Goal: Task Accomplishment & Management: Use online tool/utility

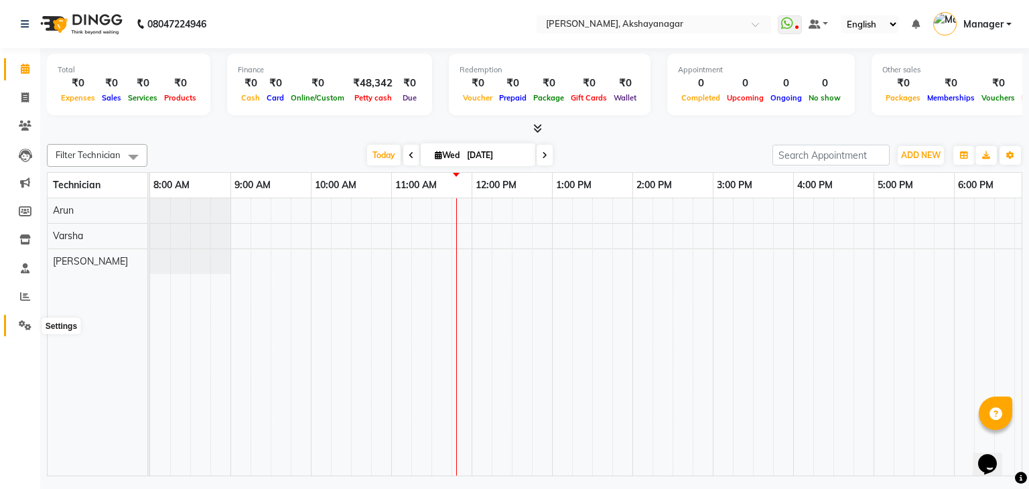
click at [23, 329] on icon at bounding box center [25, 325] width 13 height 10
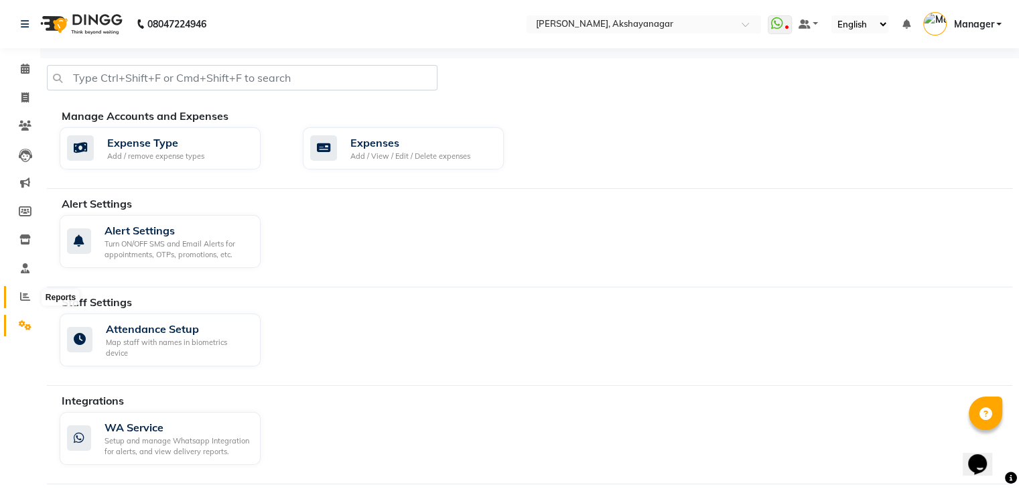
click at [23, 299] on icon at bounding box center [25, 296] width 10 height 10
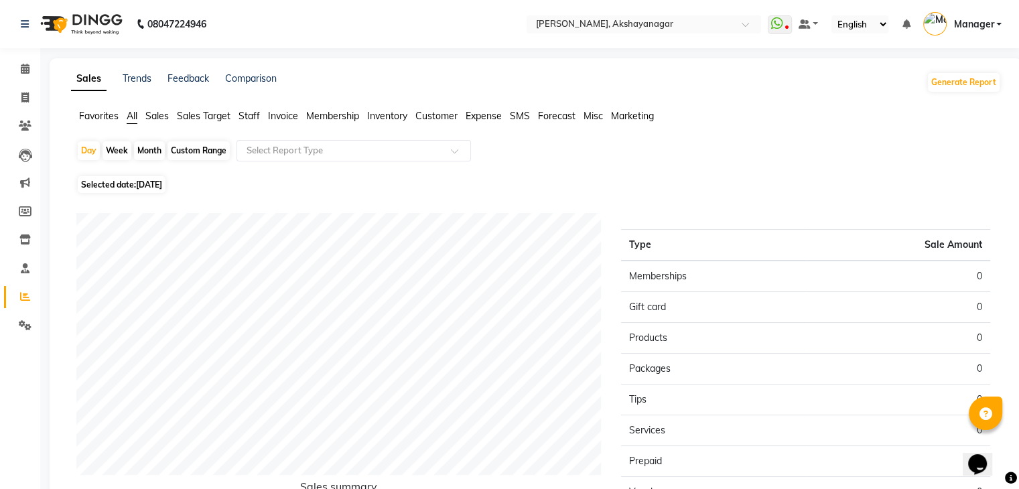
click at [145, 149] on div "Month" at bounding box center [149, 150] width 31 height 19
select select "9"
select select "2025"
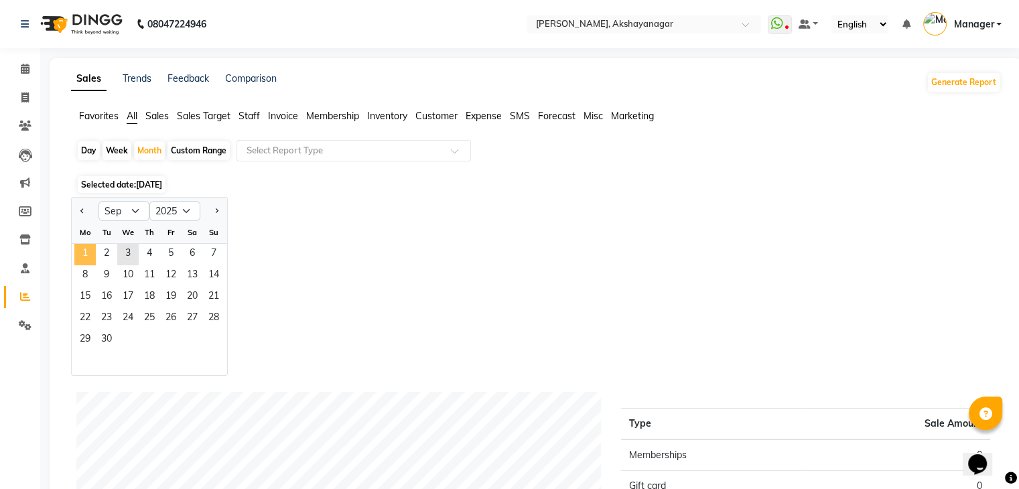
click at [89, 258] on span "1" at bounding box center [84, 254] width 21 height 21
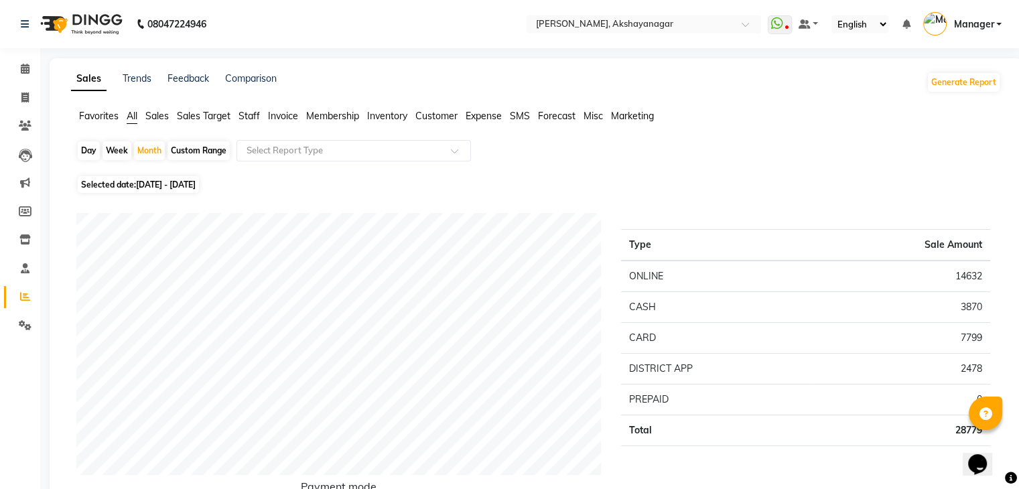
click at [253, 113] on span "Staff" at bounding box center [249, 116] width 21 height 12
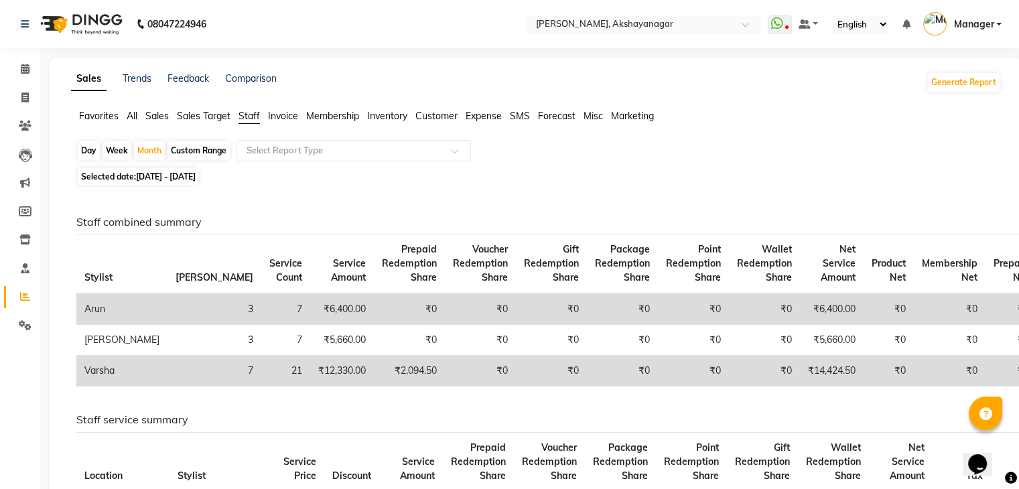
click at [84, 151] on div "Day" at bounding box center [89, 150] width 22 height 19
select select "9"
select select "2025"
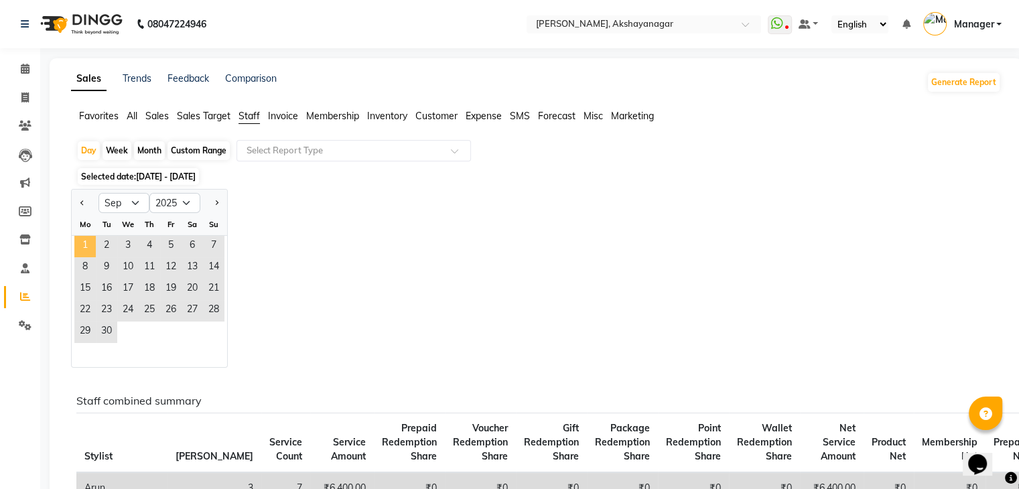
click at [87, 244] on span "1" at bounding box center [84, 246] width 21 height 21
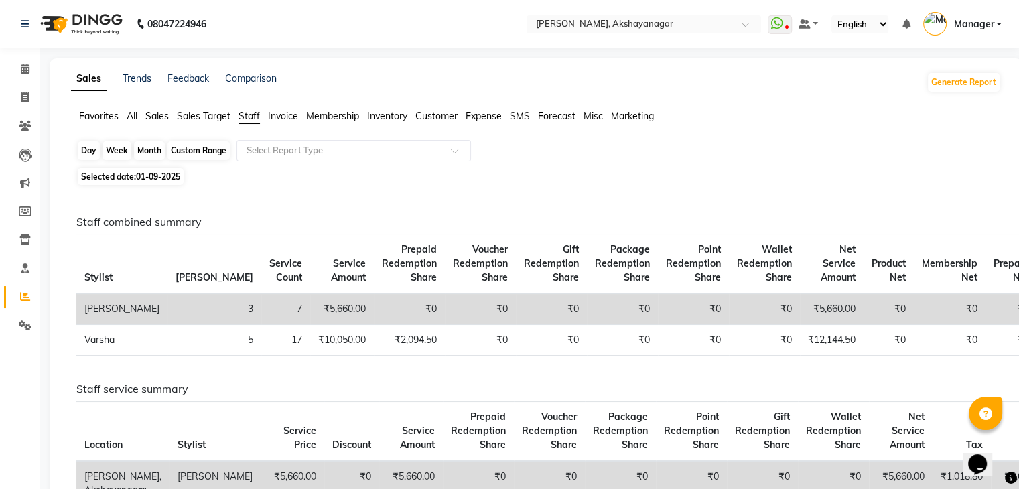
click at [88, 153] on div "Day" at bounding box center [89, 150] width 22 height 19
select select "9"
select select "2025"
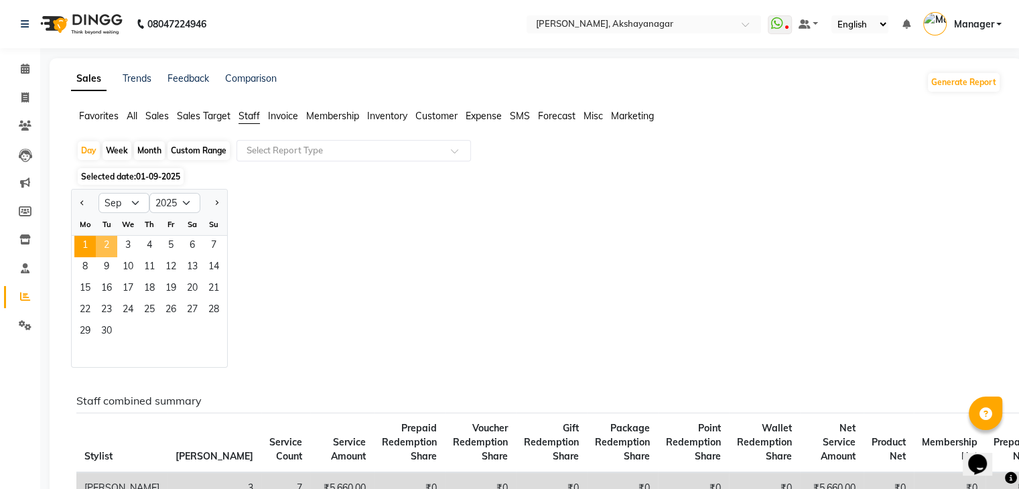
click at [109, 244] on span "2" at bounding box center [106, 246] width 21 height 21
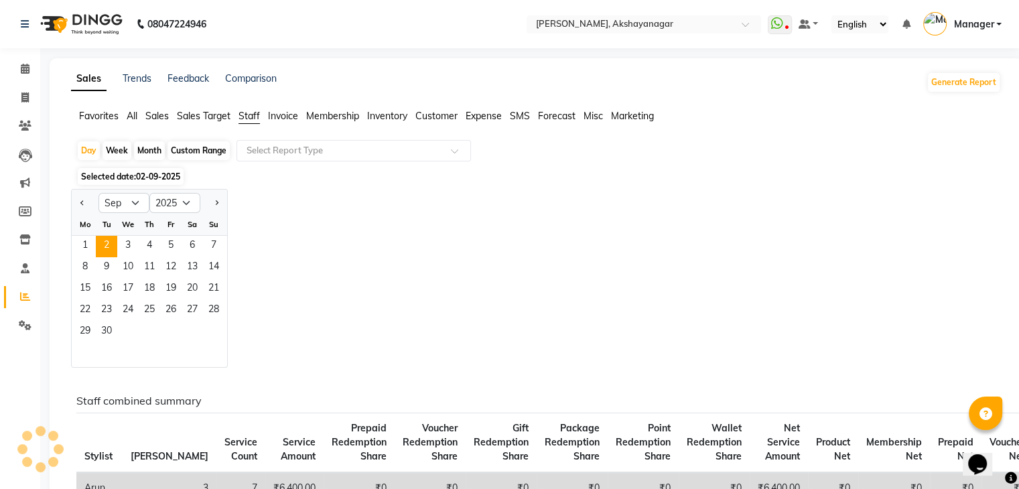
click at [244, 119] on span "Staff" at bounding box center [249, 116] width 21 height 12
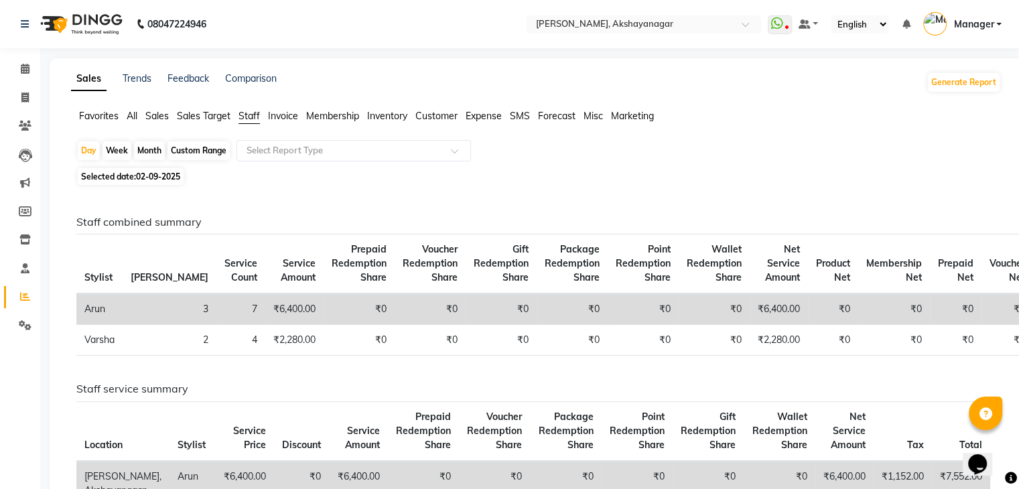
click at [439, 186] on div "Day Week Month Custom Range Select Report Type Selected date: [DATE] Staff comb…" at bounding box center [536, 404] width 930 height 529
